Goal: Find specific page/section

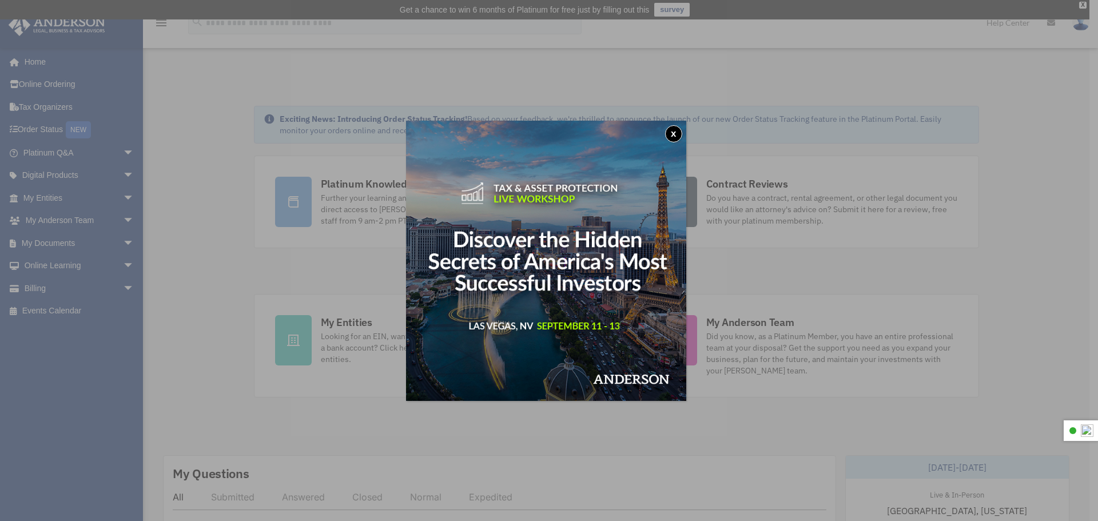
click at [676, 131] on button "x" at bounding box center [673, 133] width 17 height 17
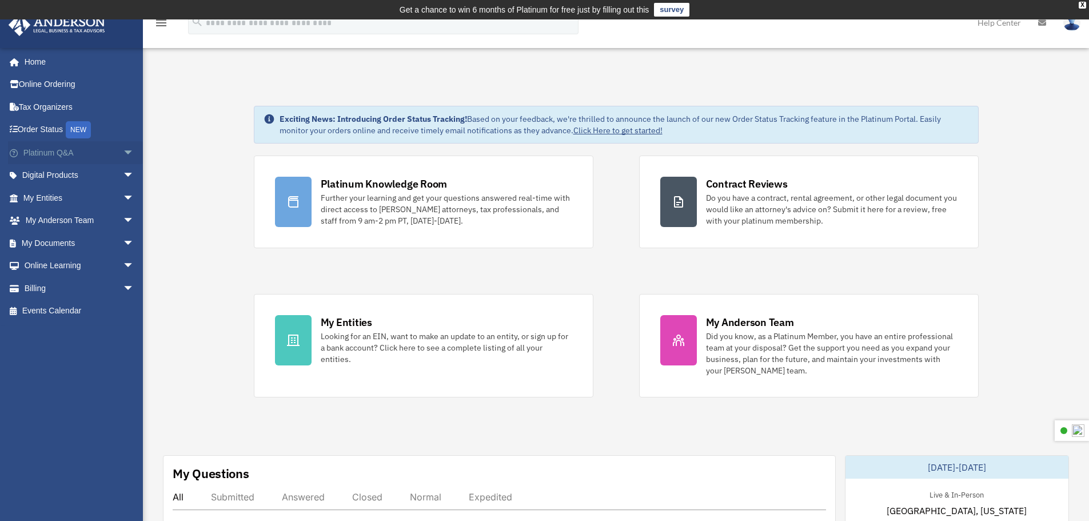
click at [68, 154] on link "Platinum Q&A arrow_drop_down" at bounding box center [79, 152] width 143 height 23
click at [123, 147] on span "arrow_drop_down" at bounding box center [134, 152] width 23 height 23
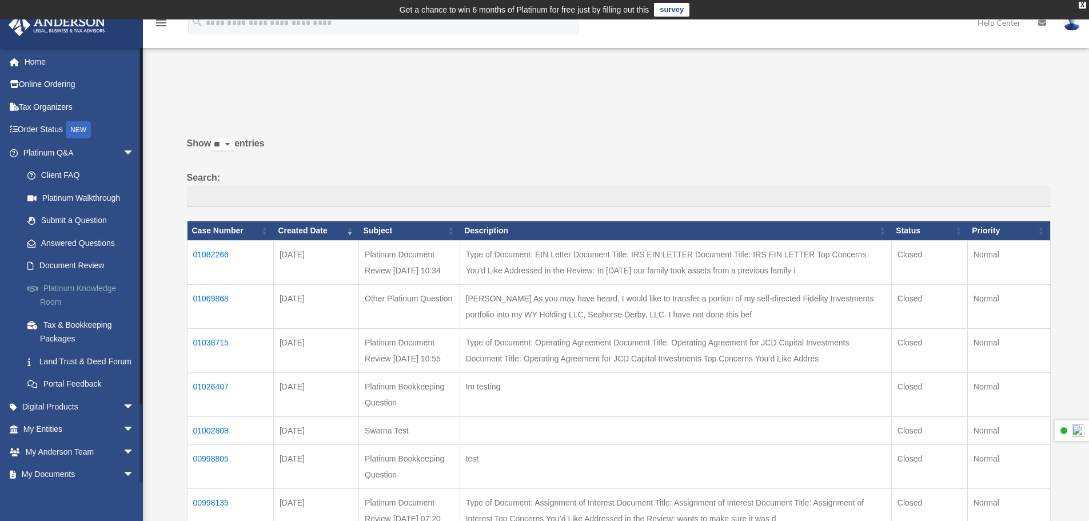
click at [71, 293] on link "Platinum Knowledge Room" at bounding box center [83, 295] width 135 height 37
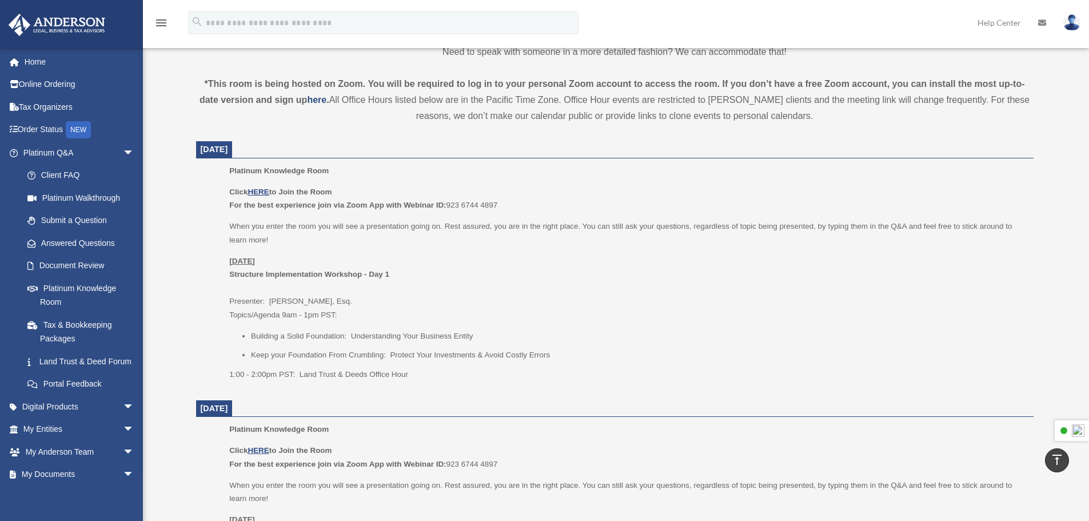
scroll to position [343, 0]
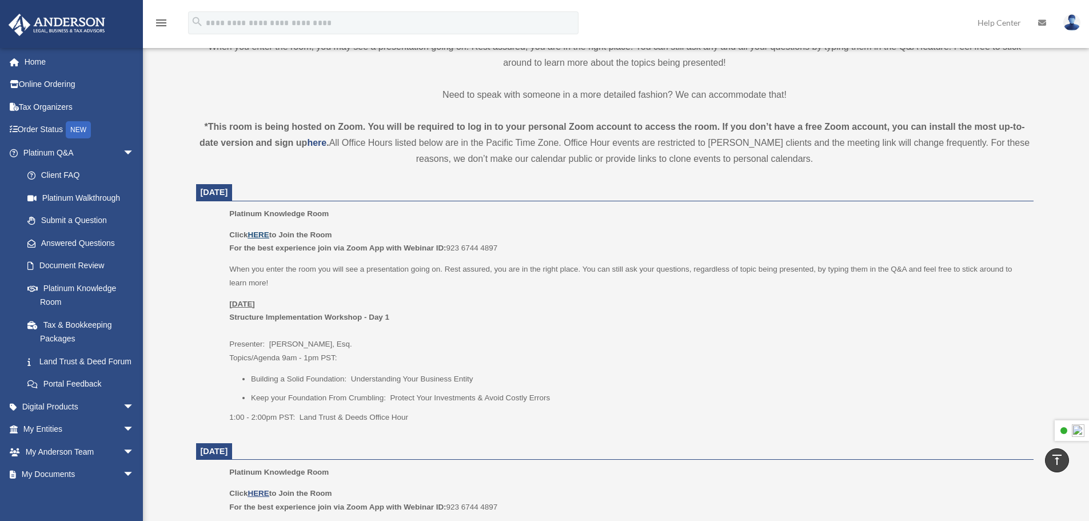
click at [266, 232] on u "HERE" at bounding box center [258, 234] width 21 height 9
click at [123, 441] on span "arrow_drop_down" at bounding box center [134, 429] width 23 height 23
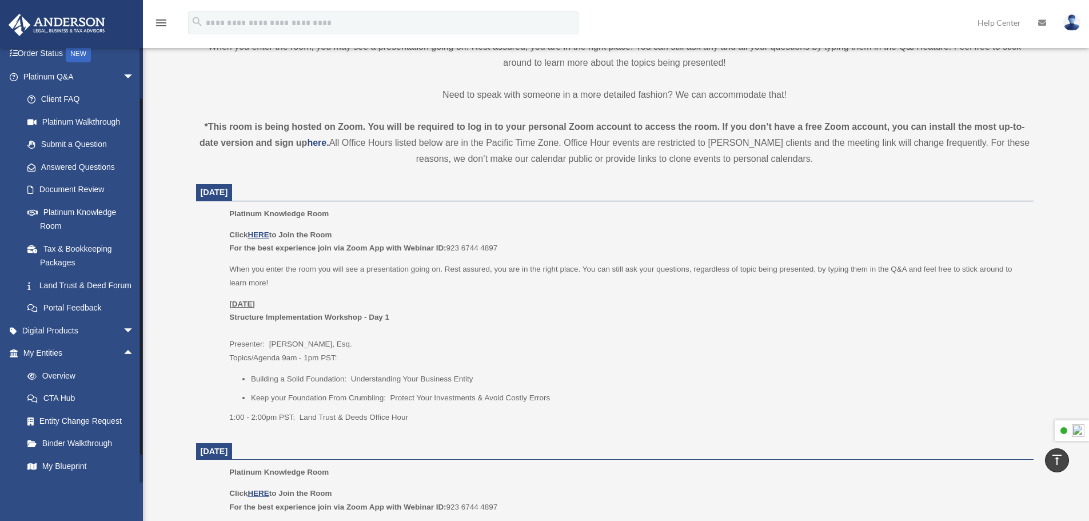
scroll to position [171, 0]
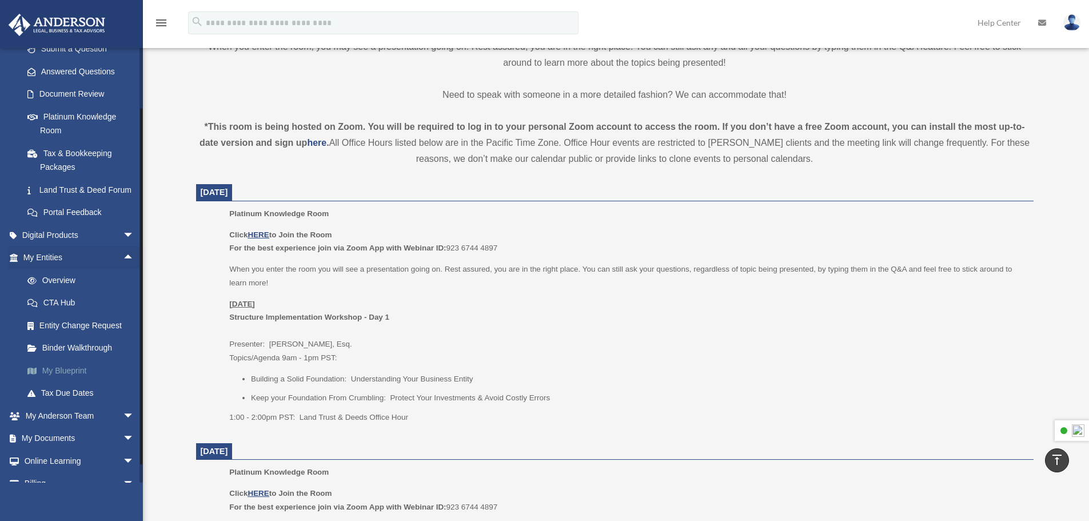
click at [77, 382] on link "My Blueprint" at bounding box center [83, 370] width 135 height 23
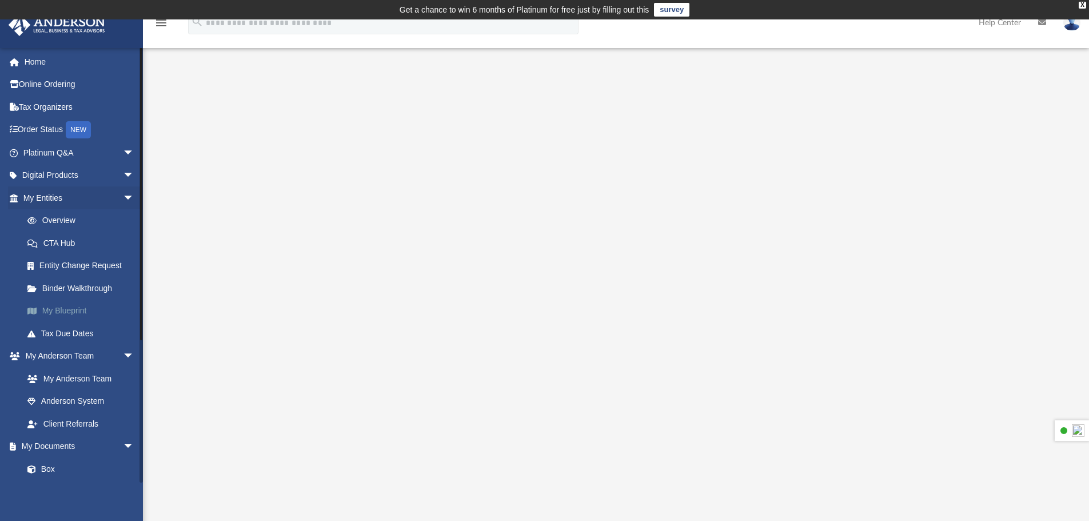
click at [69, 308] on link "My Blueprint" at bounding box center [83, 311] width 135 height 23
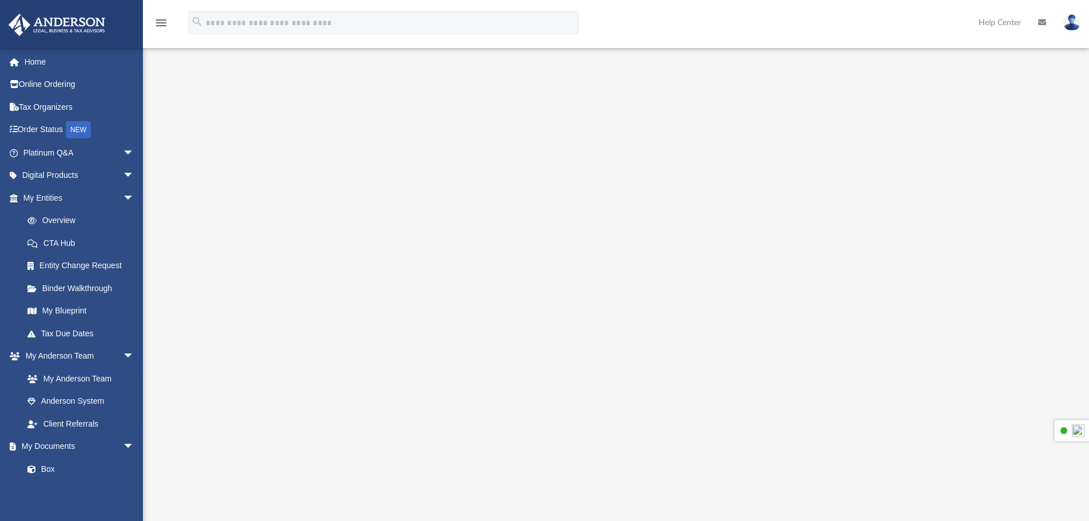
scroll to position [57, 0]
